Goal: Information Seeking & Learning: Learn about a topic

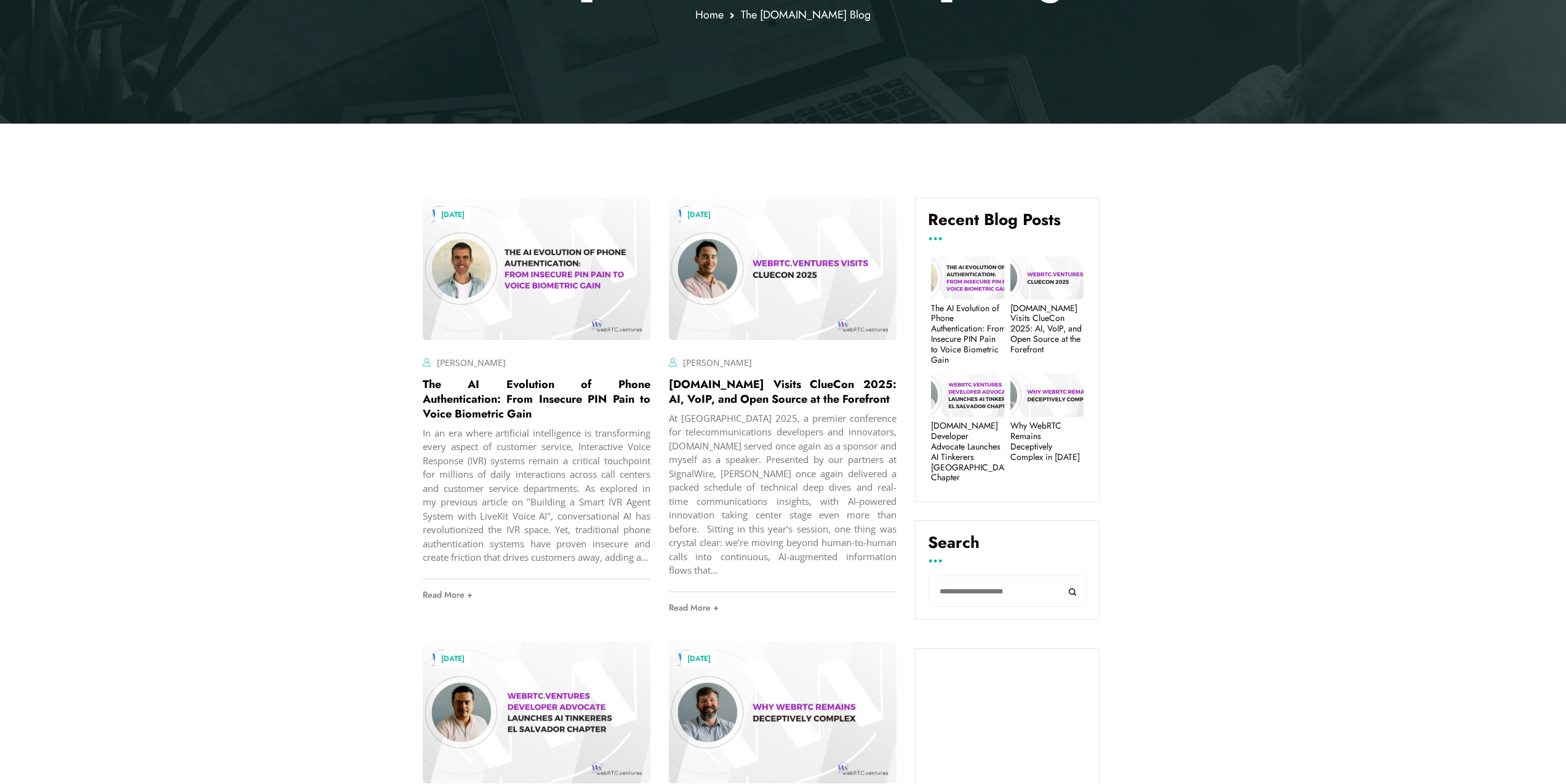
scroll to position [517, 0]
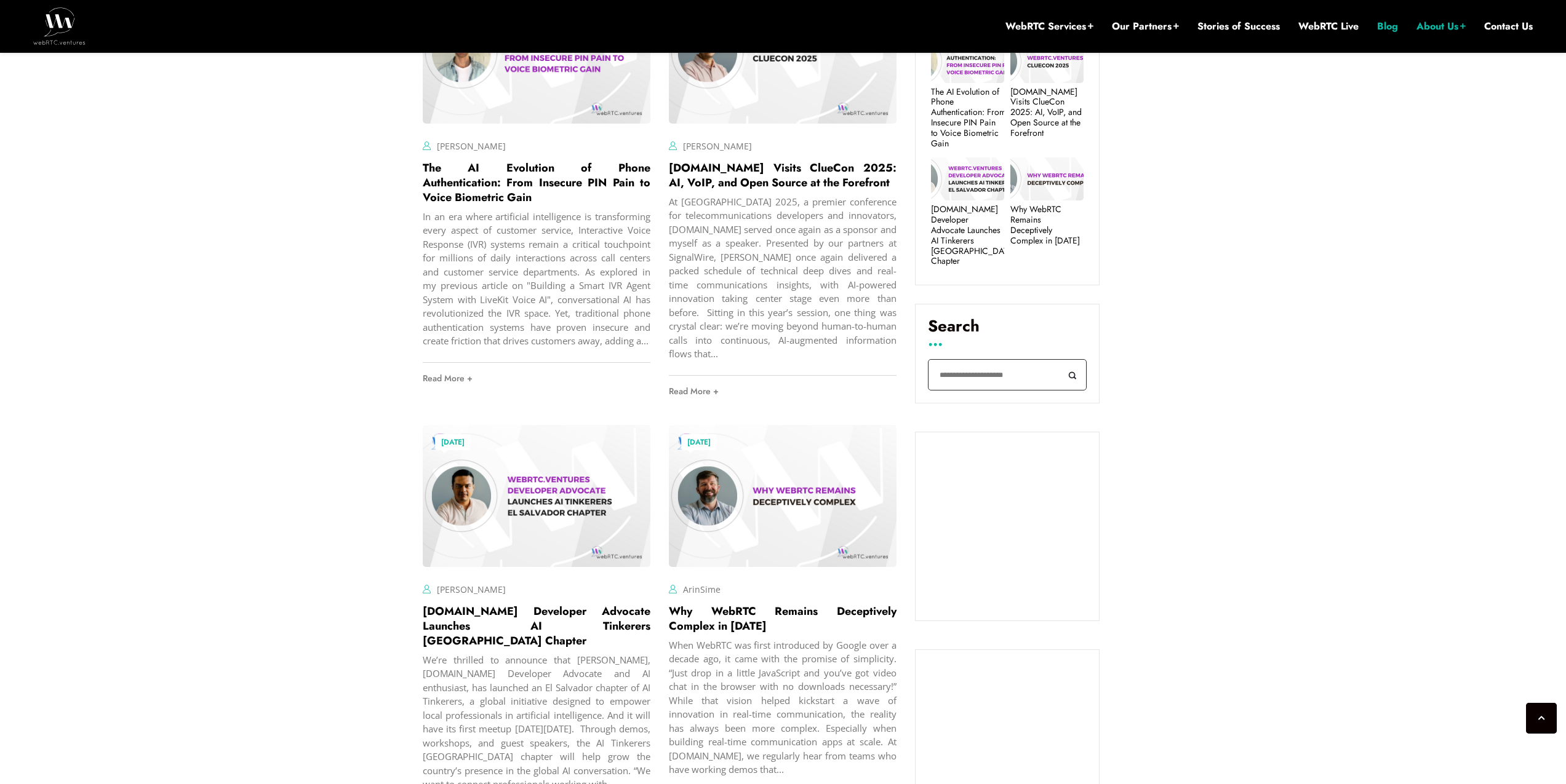
click at [987, 364] on input "Search" at bounding box center [1007, 374] width 159 height 31
type input "****"
click at [1059, 359] on button "Search" at bounding box center [1073, 374] width 28 height 31
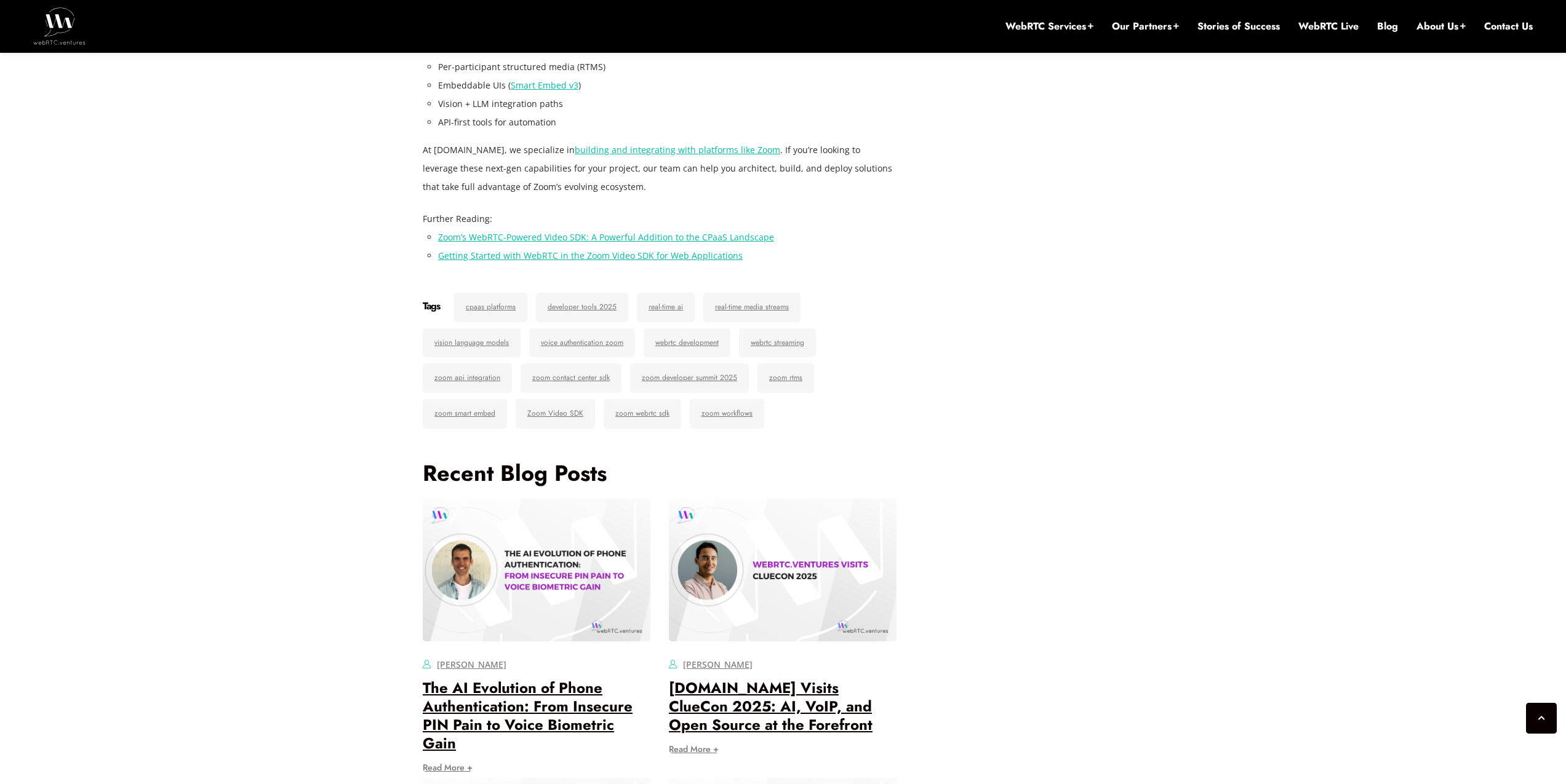
scroll to position [2417, 0]
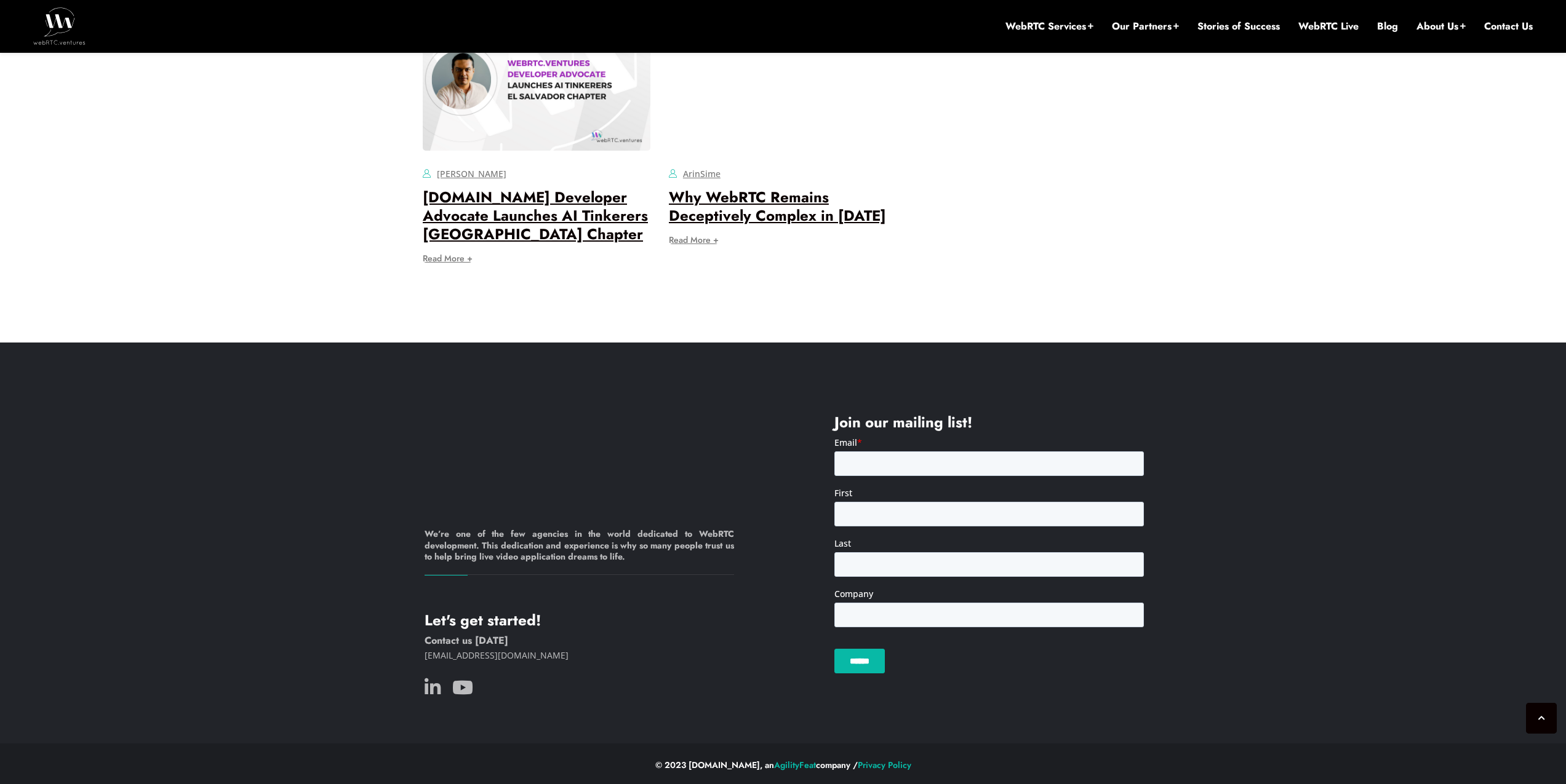
scroll to position [7952, 0]
